Goal: Task Accomplishment & Management: Manage account settings

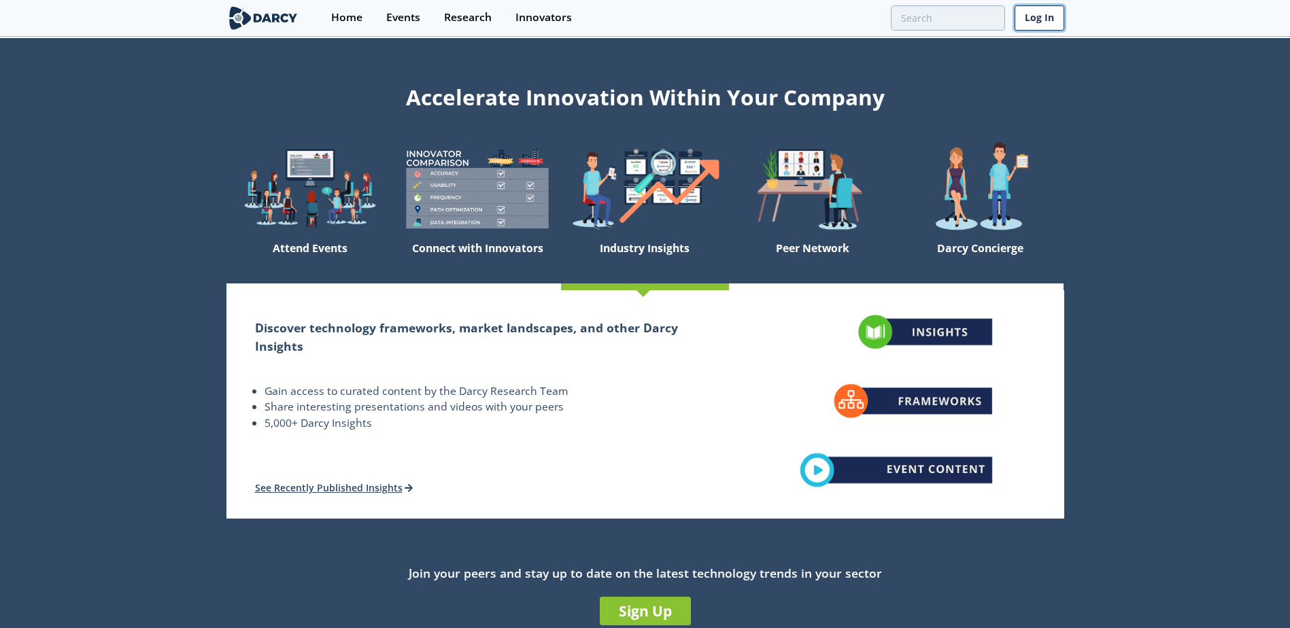
click at [1033, 13] on link "Log In" at bounding box center [1039, 17] width 50 height 25
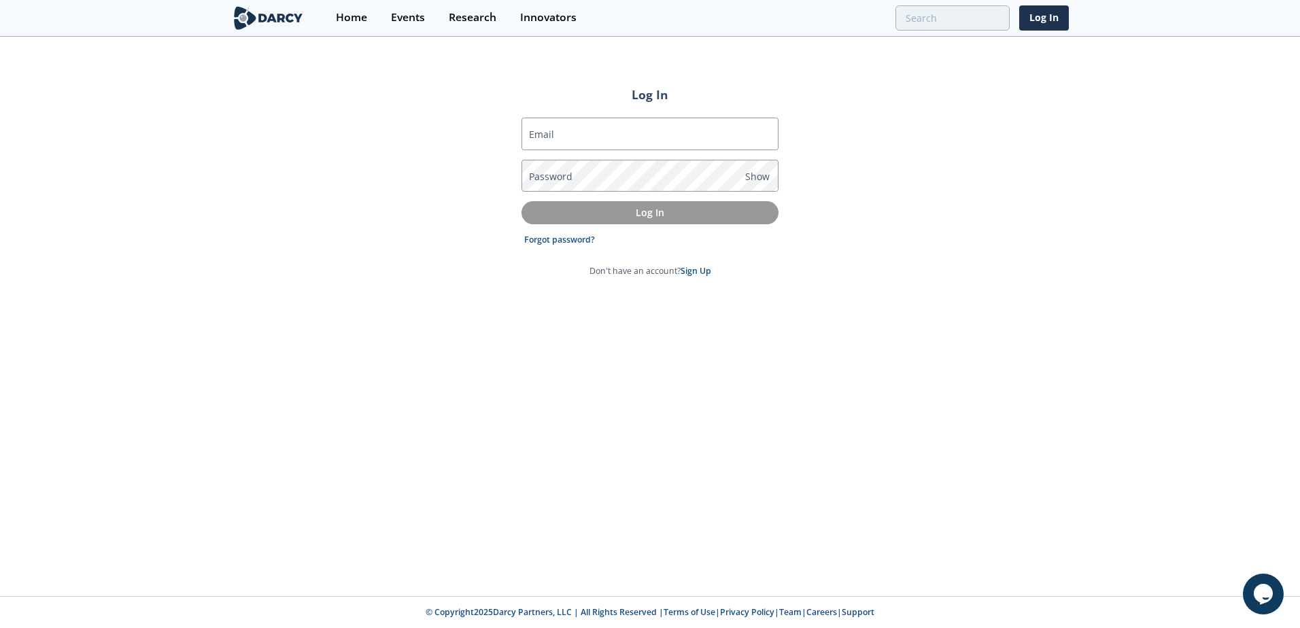
click at [541, 141] on label "Email" at bounding box center [541, 134] width 25 height 14
click at [541, 141] on input "Email" at bounding box center [649, 134] width 257 height 33
click at [564, 135] on input "Email" at bounding box center [649, 134] width 257 height 33
type input "[PERSON_NAME][EMAIL_ADDRESS][PERSON_NAME][DOMAIN_NAME]"
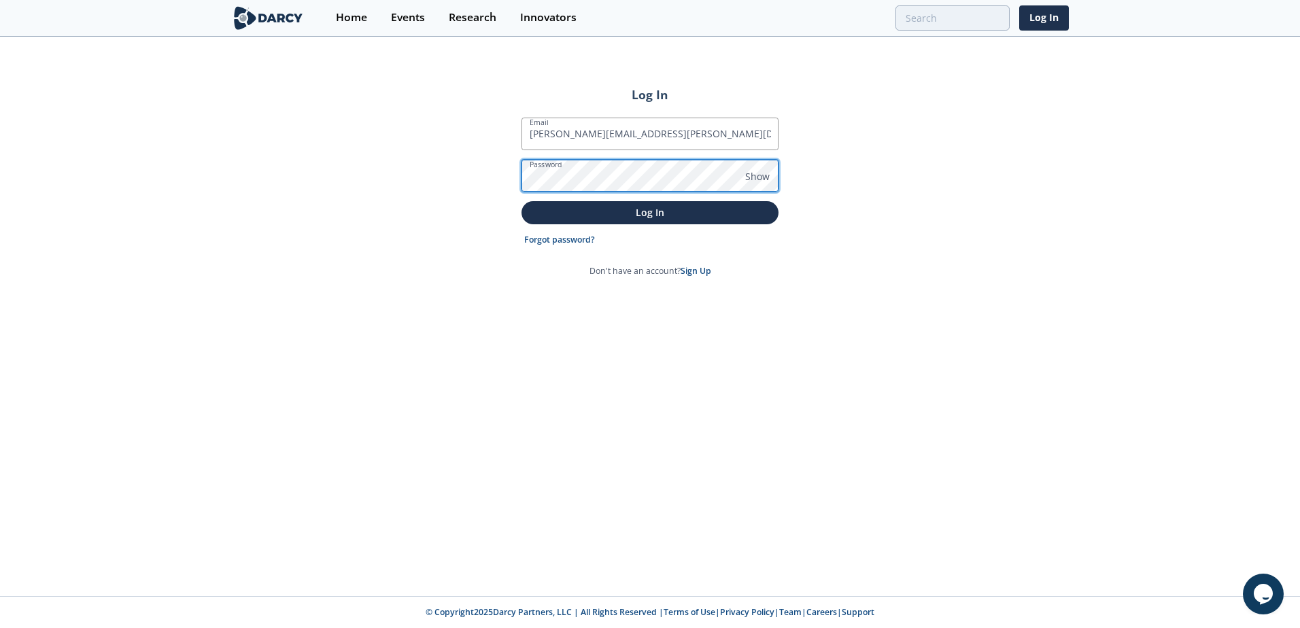
click at [521, 201] on button "Log In" at bounding box center [649, 212] width 257 height 22
